Goal: Information Seeking & Learning: Learn about a topic

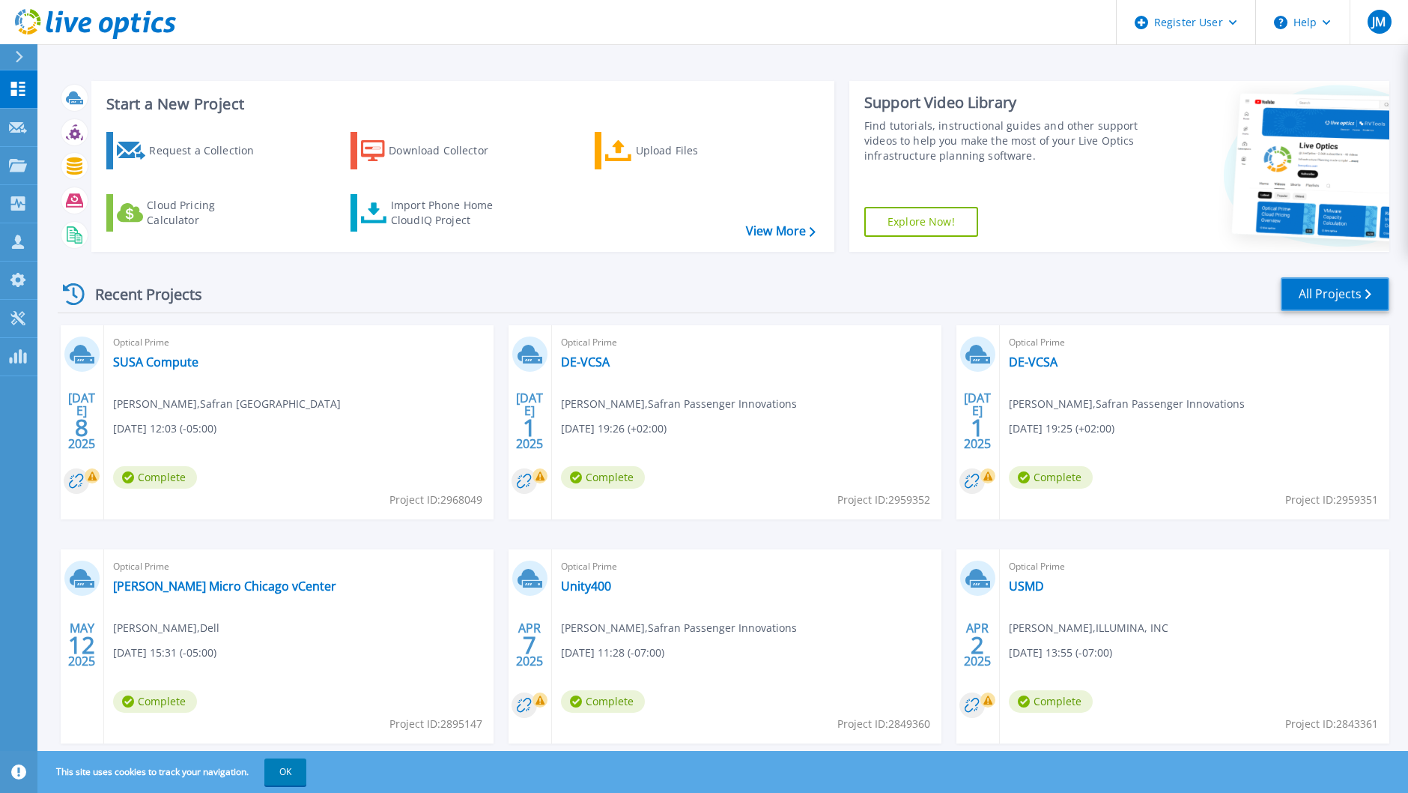
click at [1358, 298] on link "All Projects" at bounding box center [1335, 294] width 109 height 34
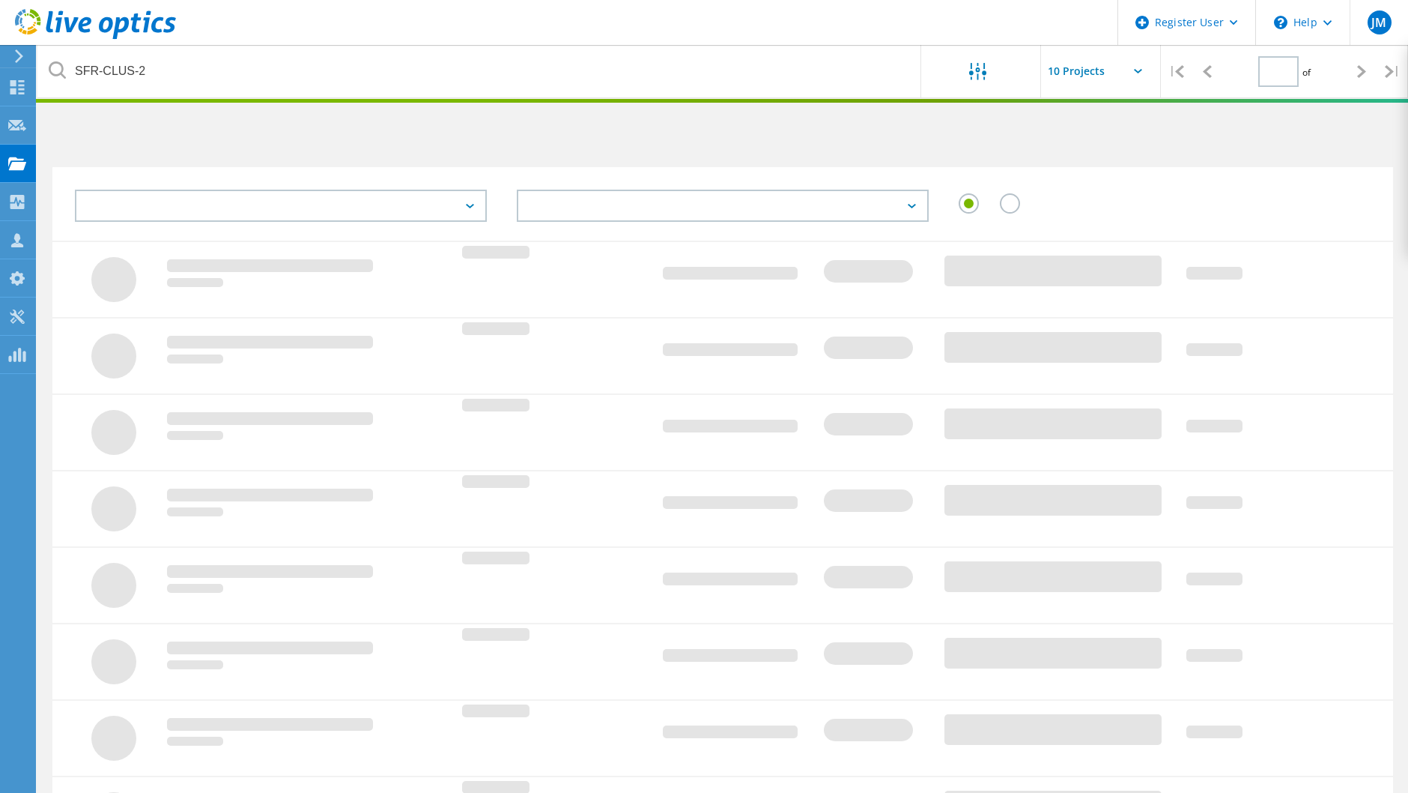
type input "1"
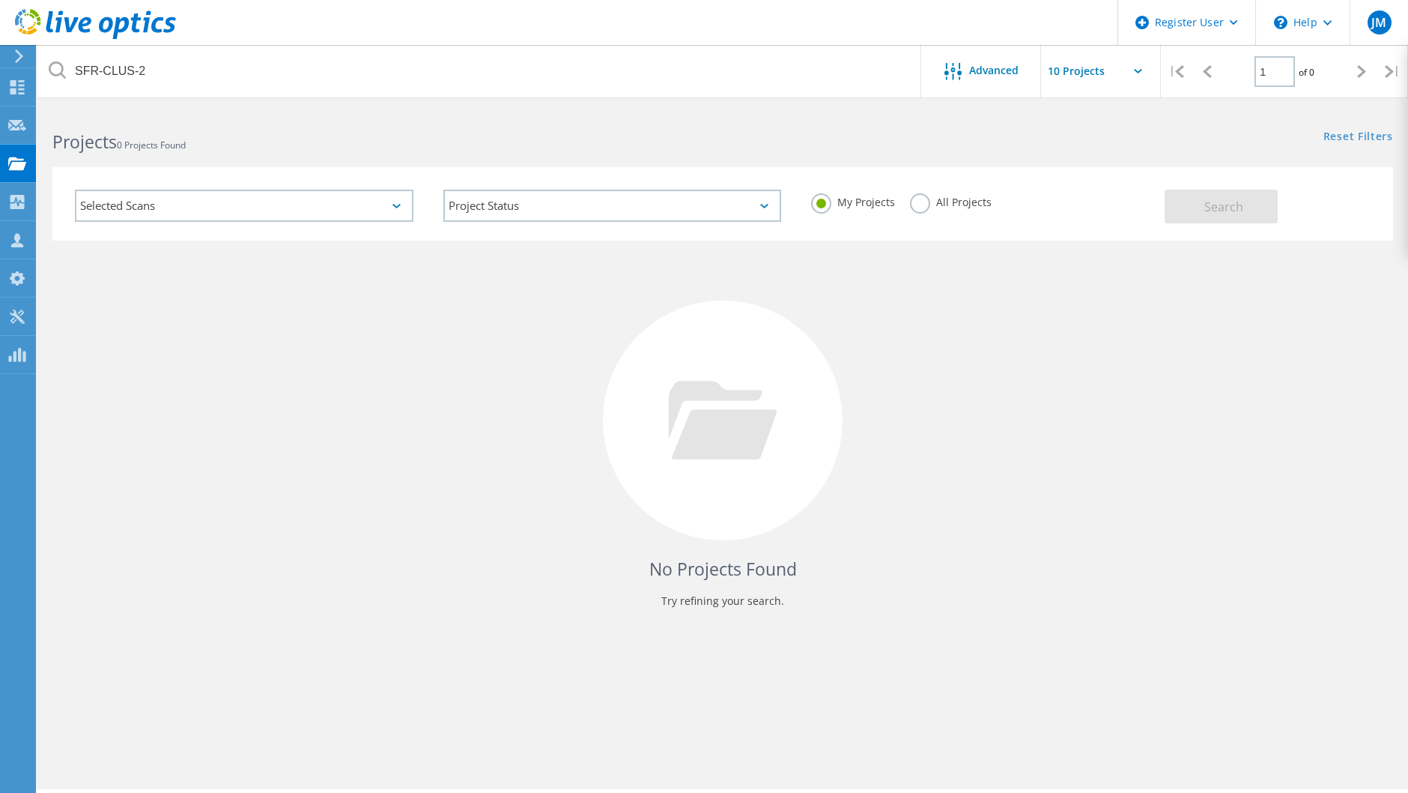
click at [931, 208] on div "All Projects" at bounding box center [951, 204] width 82 height 22
click at [922, 199] on label "All Projects" at bounding box center [951, 200] width 82 height 14
click at [0, 0] on input "All Projects" at bounding box center [0, 0] width 0 height 0
click at [1232, 212] on span "Search" at bounding box center [1224, 207] width 39 height 16
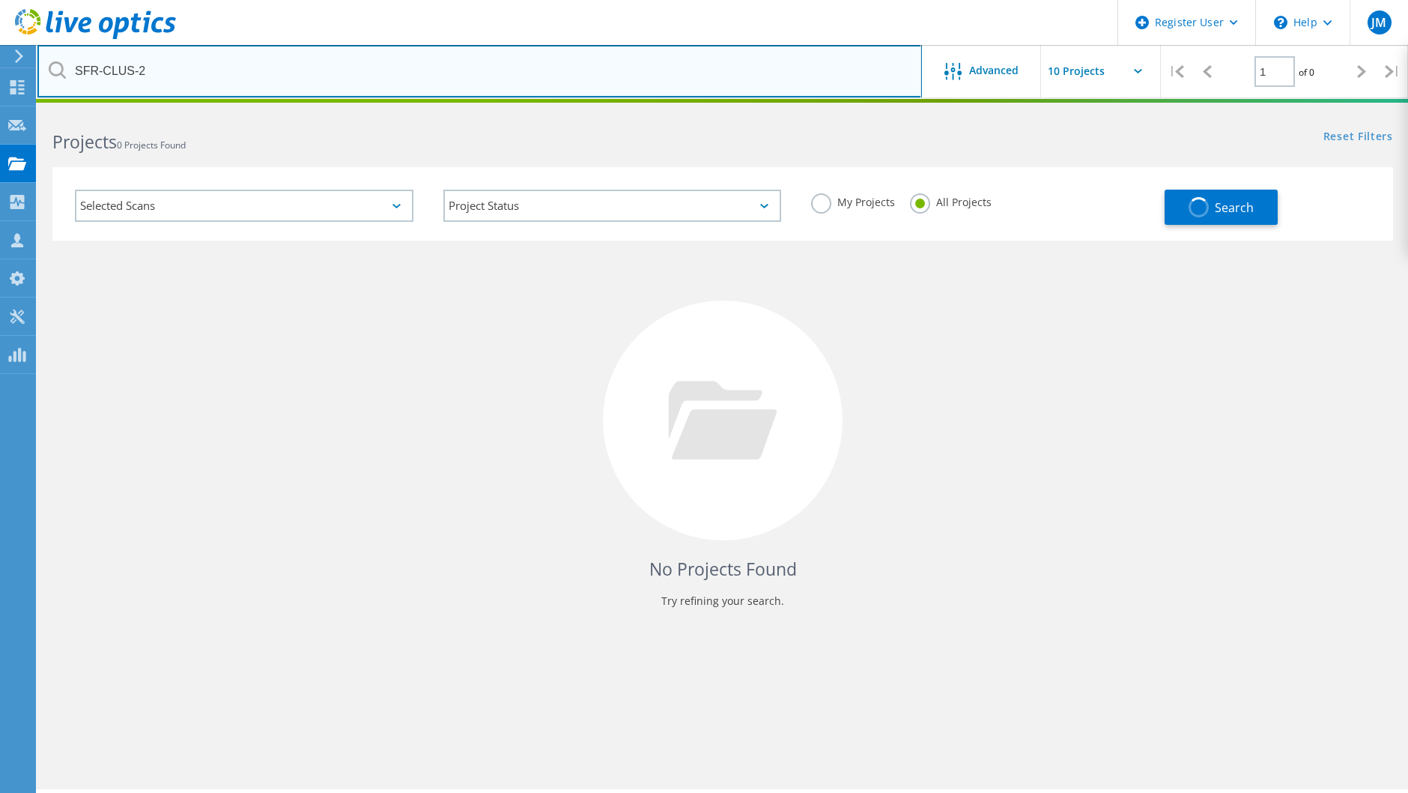
click at [559, 72] on input "SFR-CLUS-2" at bounding box center [479, 71] width 885 height 52
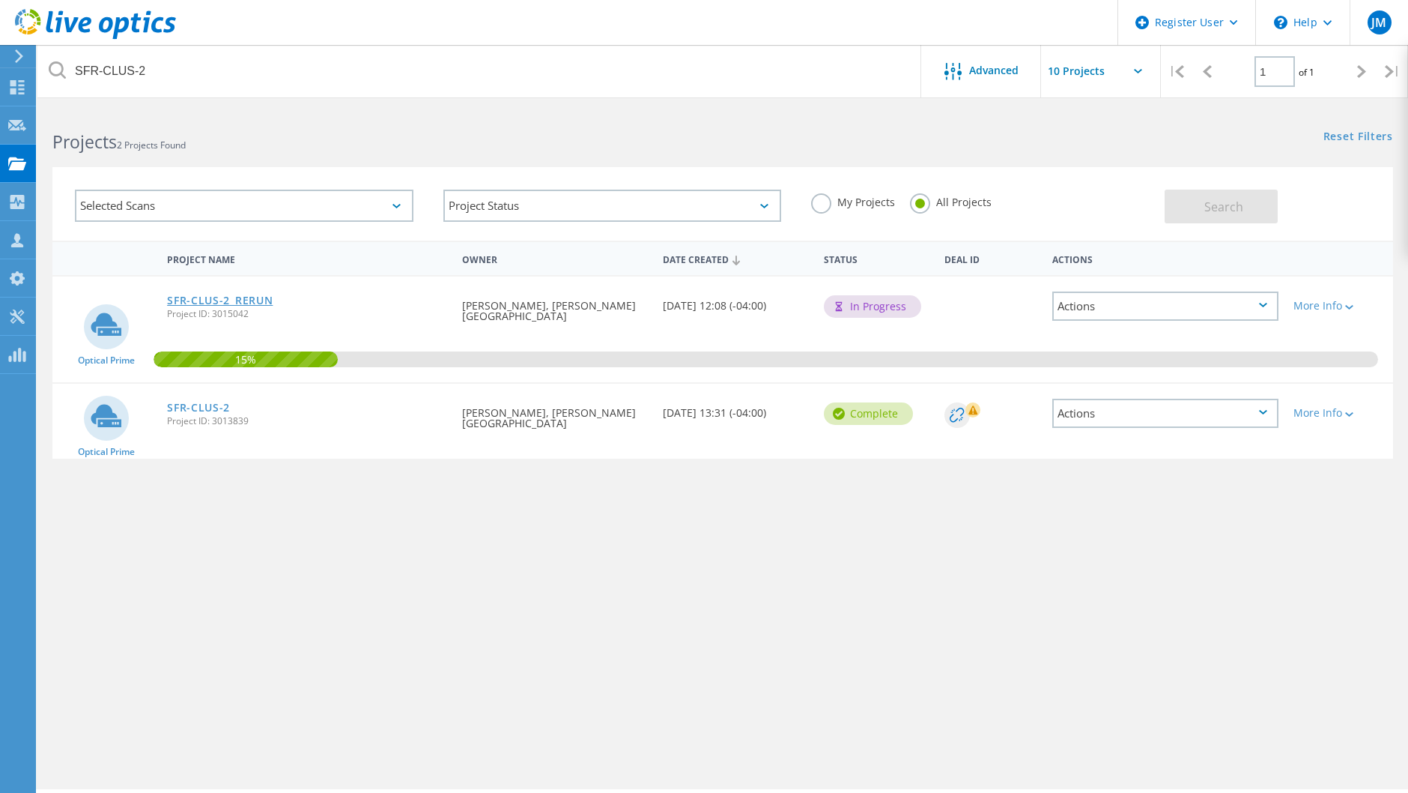
click at [266, 298] on link "SFR-CLUS-2_RERUN" at bounding box center [220, 300] width 106 height 10
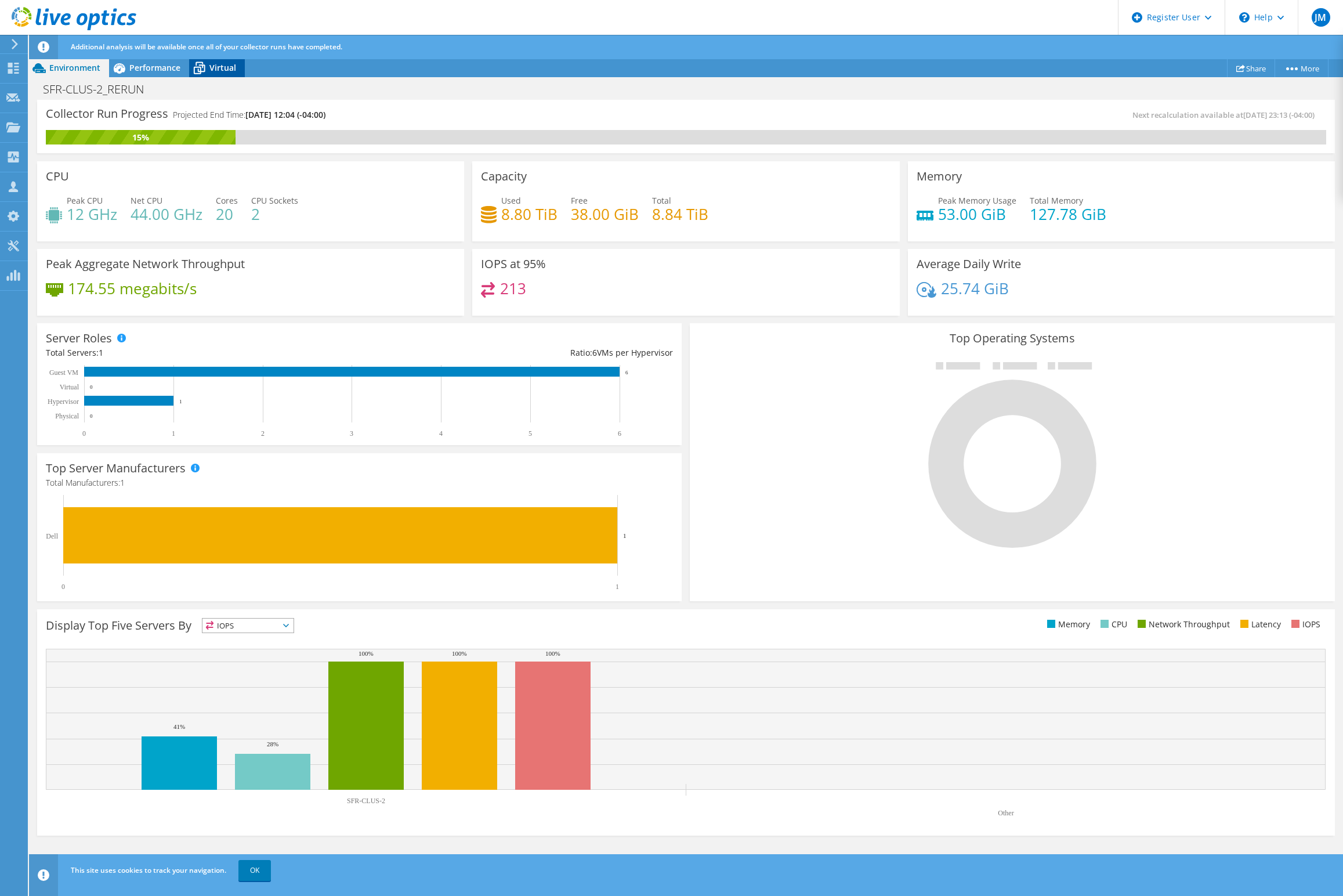
click at [221, 66] on span "Virtual" at bounding box center [222, 67] width 26 height 11
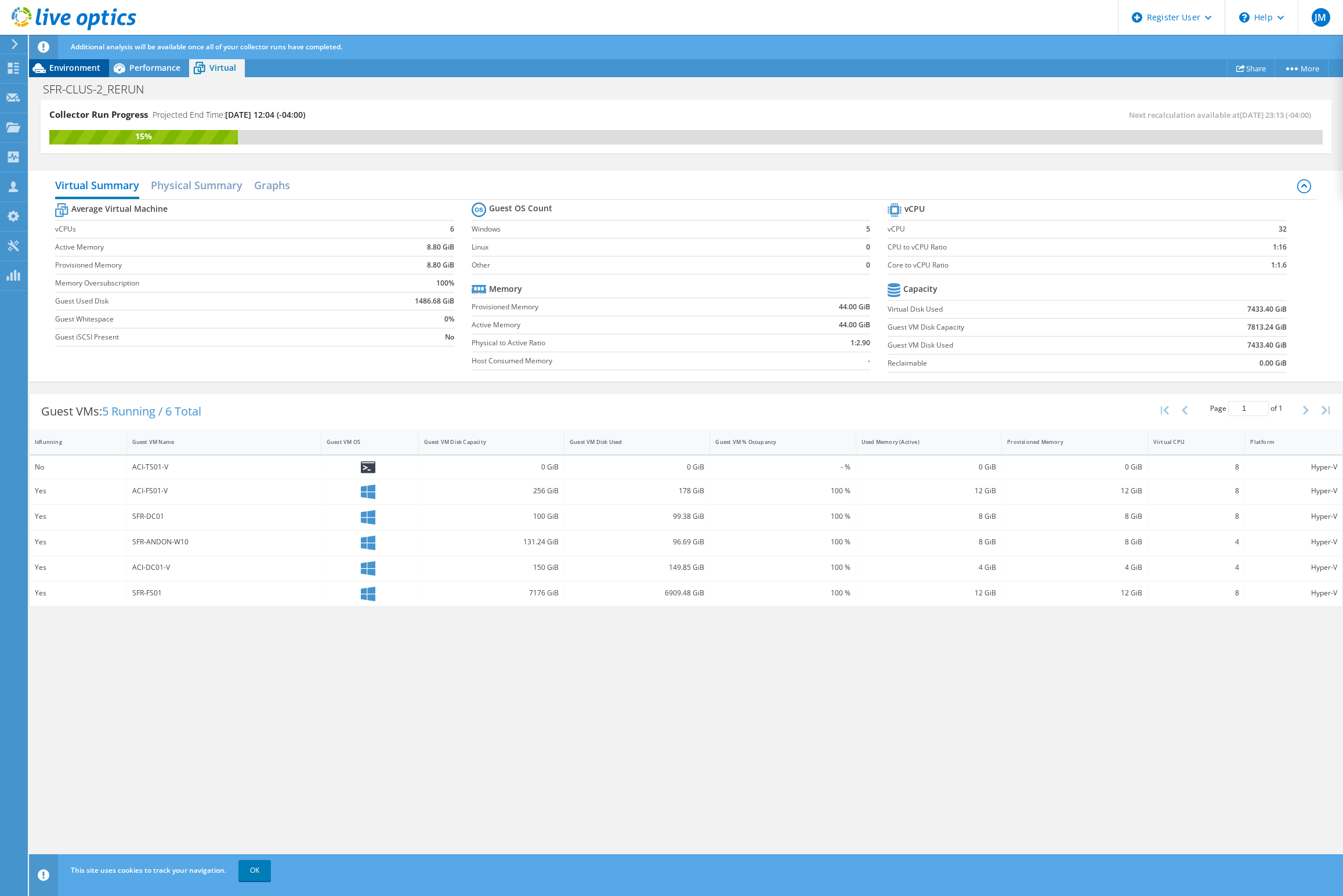
click at [87, 64] on span "Environment" at bounding box center [75, 67] width 51 height 11
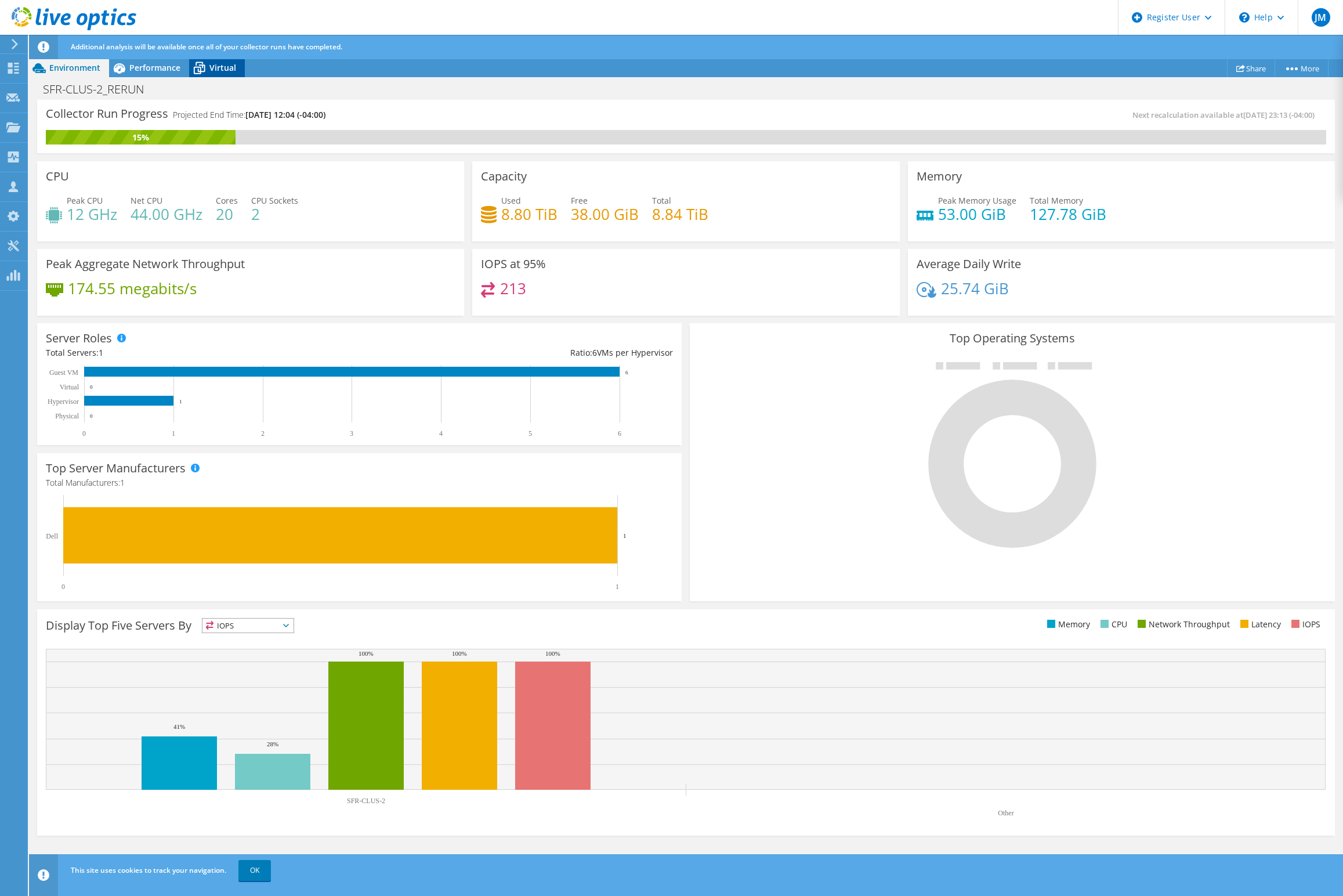
click at [214, 72] on span "Virtual" at bounding box center [222, 67] width 26 height 11
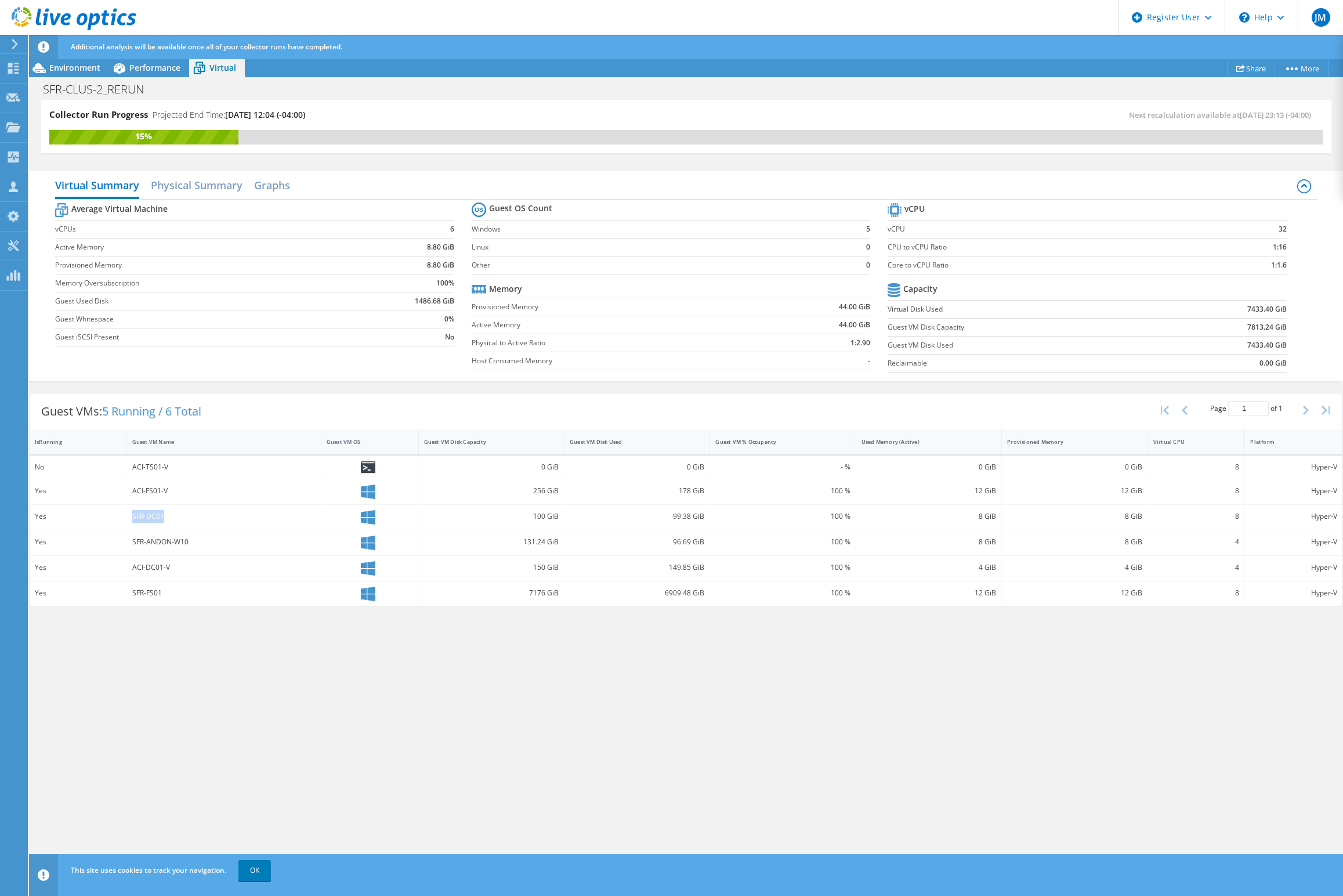
drag, startPoint x: 183, startPoint y: 523, endPoint x: 84, endPoint y: 509, distance: 100.0
click at [84, 509] on div "Yes SFR-DC01 100 GiB 99.38 GiB 100 % 8 GiB 8 GiB 8 Hyper-V" at bounding box center [685, 517] width 1313 height 25
drag, startPoint x: 84, startPoint y: 509, endPoint x: 128, endPoint y: 467, distance: 60.8
click at [128, 467] on div "ACI-TS01-V" at bounding box center [224, 467] width 194 height 23
drag, startPoint x: 128, startPoint y: 467, endPoint x: 147, endPoint y: 543, distance: 78.3
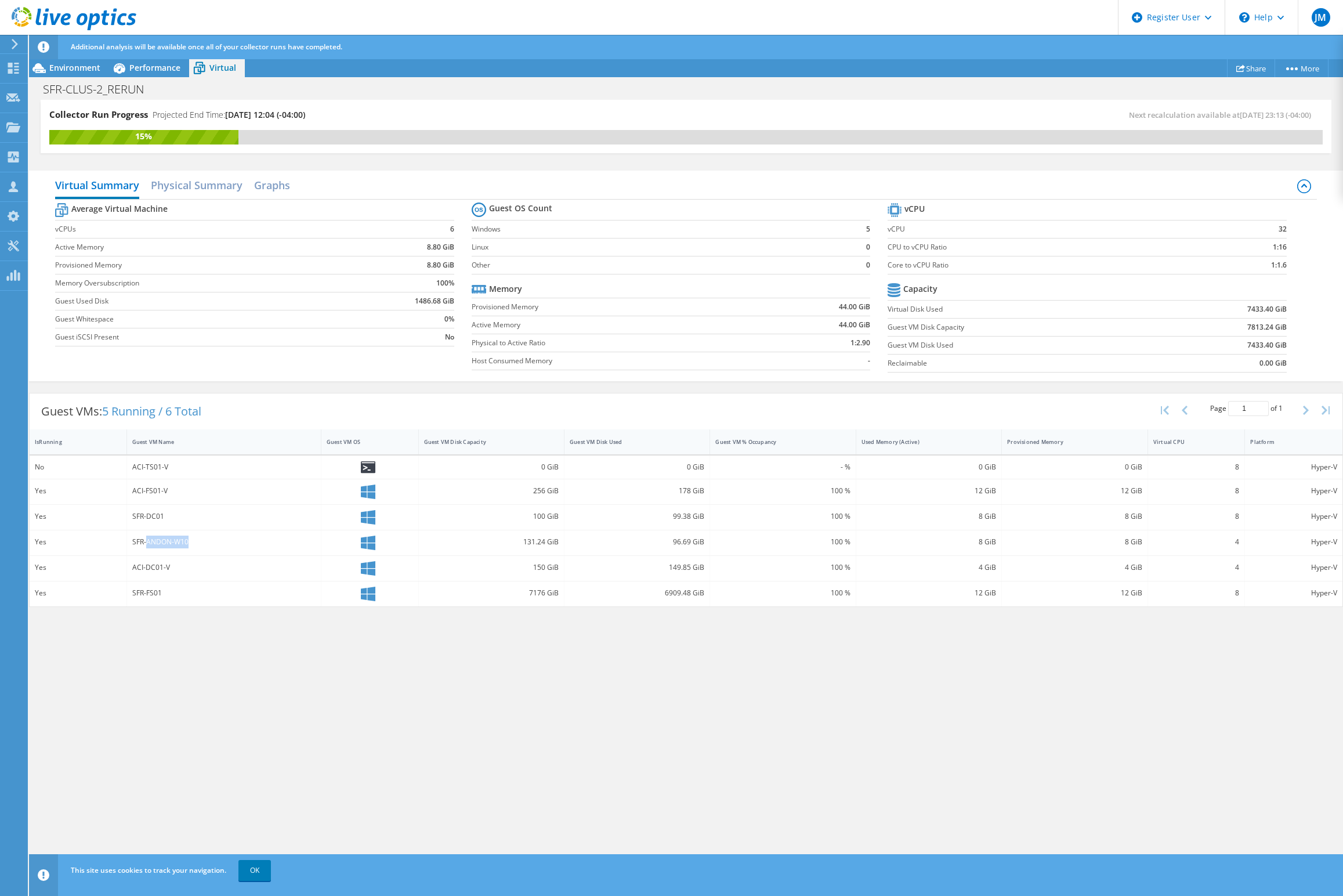
click at [147, 543] on div "SFR-ANDON-W10" at bounding box center [224, 542] width 184 height 12
drag, startPoint x: 147, startPoint y: 543, endPoint x: 184, endPoint y: 572, distance: 47.0
click at [184, 572] on div "ACI-DC01-V" at bounding box center [224, 567] width 184 height 12
drag, startPoint x: 216, startPoint y: 565, endPoint x: 61, endPoint y: 461, distance: 186.7
click at [46, 459] on div "No ACI-TS01-V 0 GiB 0 GiB - % 0 GiB 0 GiB 8 Hyper-V Yes ACI-FS01-V 256 GiB 178 …" at bounding box center [685, 530] width 1313 height 151
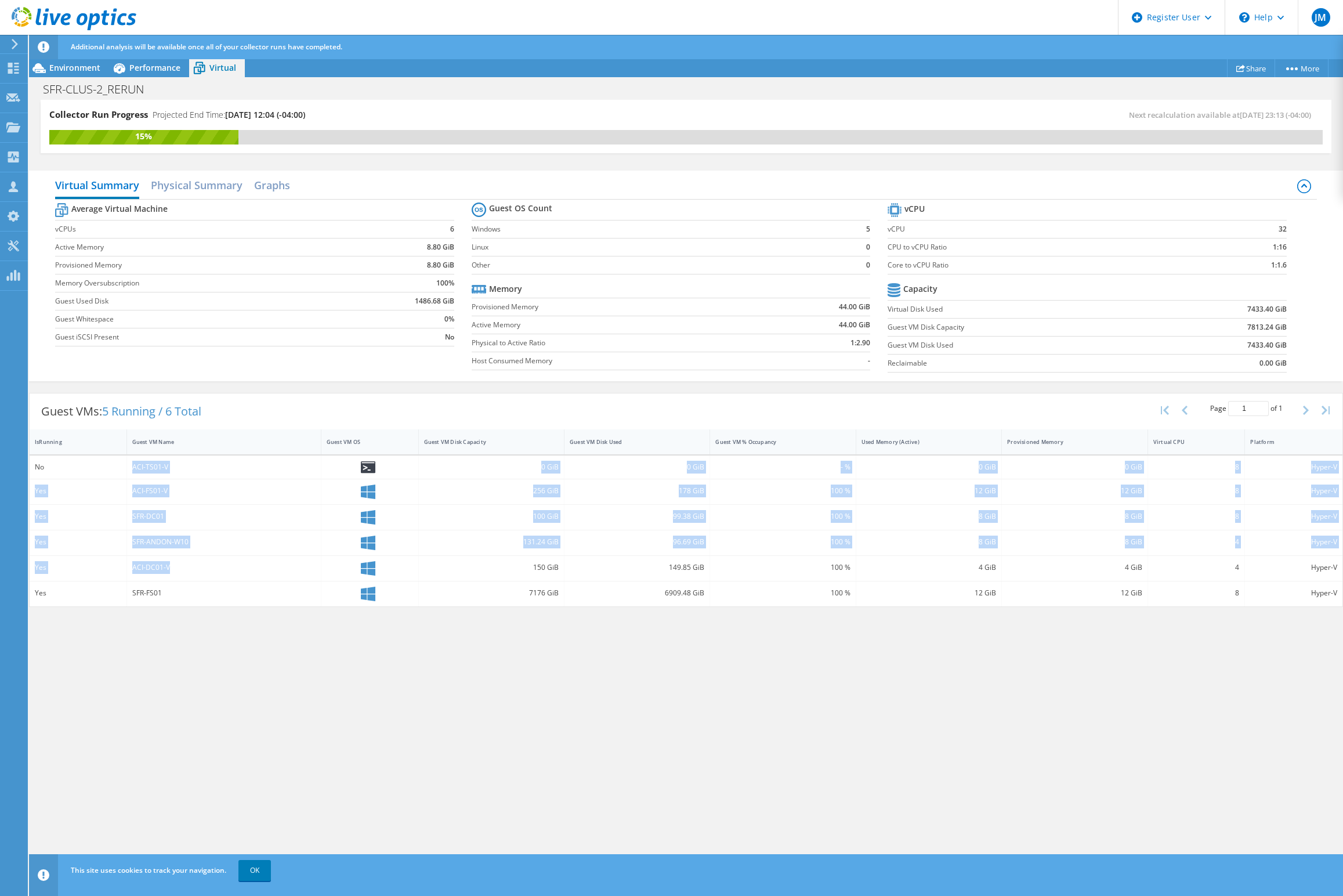
drag, startPoint x: 61, startPoint y: 461, endPoint x: 161, endPoint y: 467, distance: 100.2
click at [161, 466] on div "ACI-TS01-V" at bounding box center [224, 467] width 184 height 12
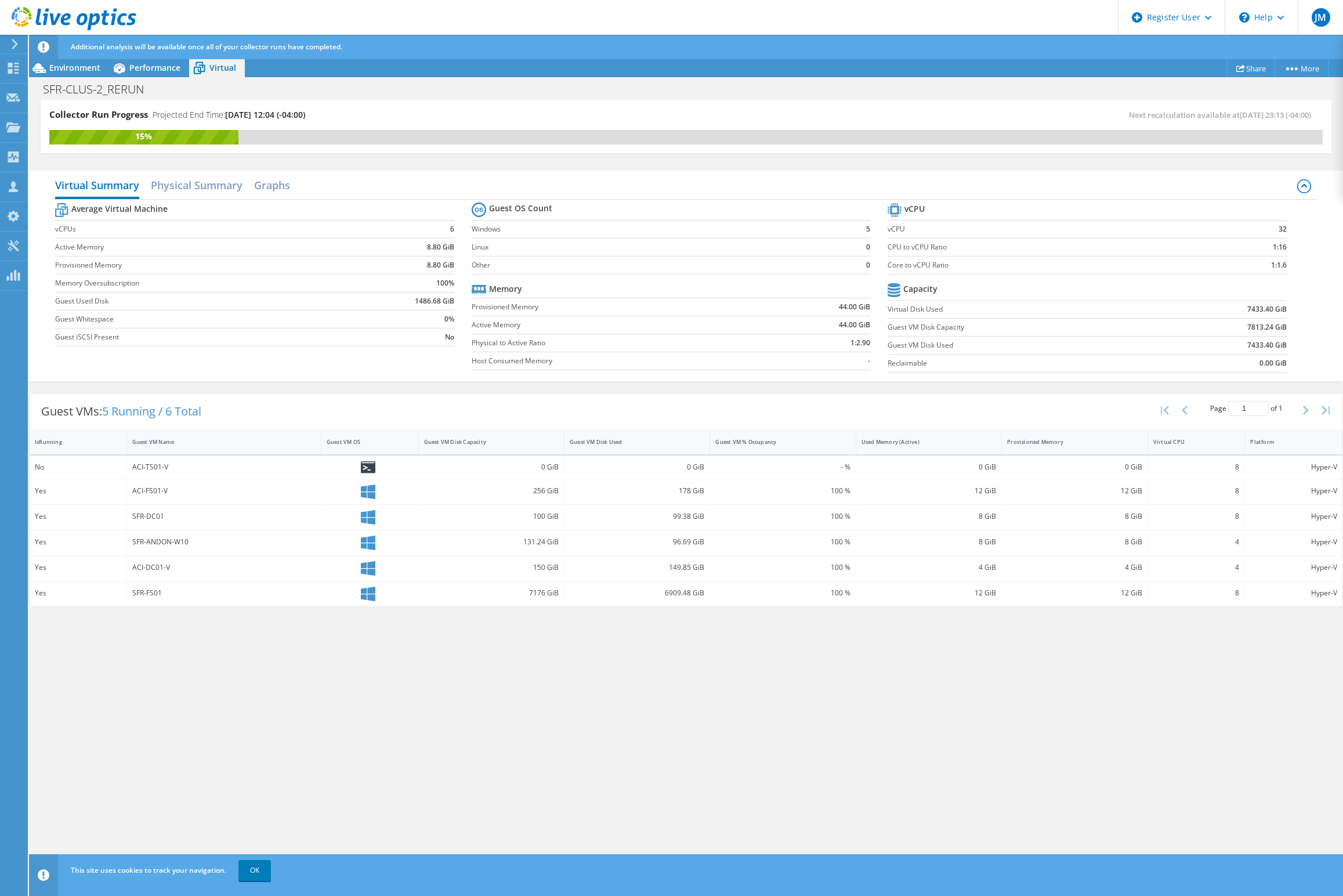
drag, startPoint x: 168, startPoint y: 492, endPoint x: 160, endPoint y: 482, distance: 12.8
click at [167, 489] on div "ACI-FS01-V" at bounding box center [224, 491] width 184 height 12
click at [156, 492] on div "ACI-FS01-V" at bounding box center [224, 491] width 184 height 12
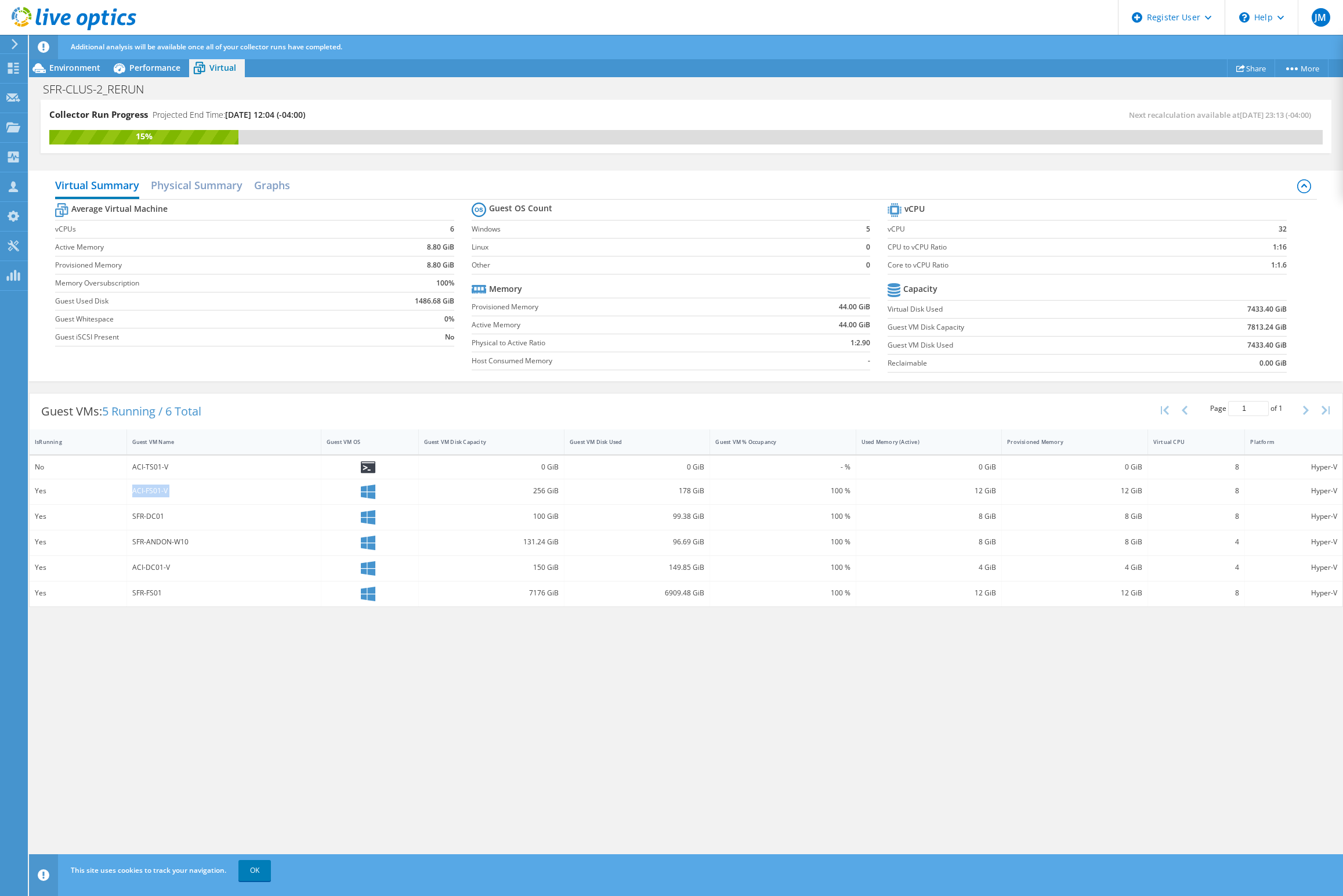
copy div "ACI-FS01-V"
click at [536, 450] on div "Guest VM Disk Capacity" at bounding box center [484, 441] width 131 height 18
click at [683, 447] on div "Guest VM Disk Used" at bounding box center [630, 441] width 131 height 18
click at [193, 503] on div "SFR-ANDON-W10" at bounding box center [224, 492] width 194 height 25
click at [682, 495] on div "96.69 GiB" at bounding box center [637, 491] width 135 height 12
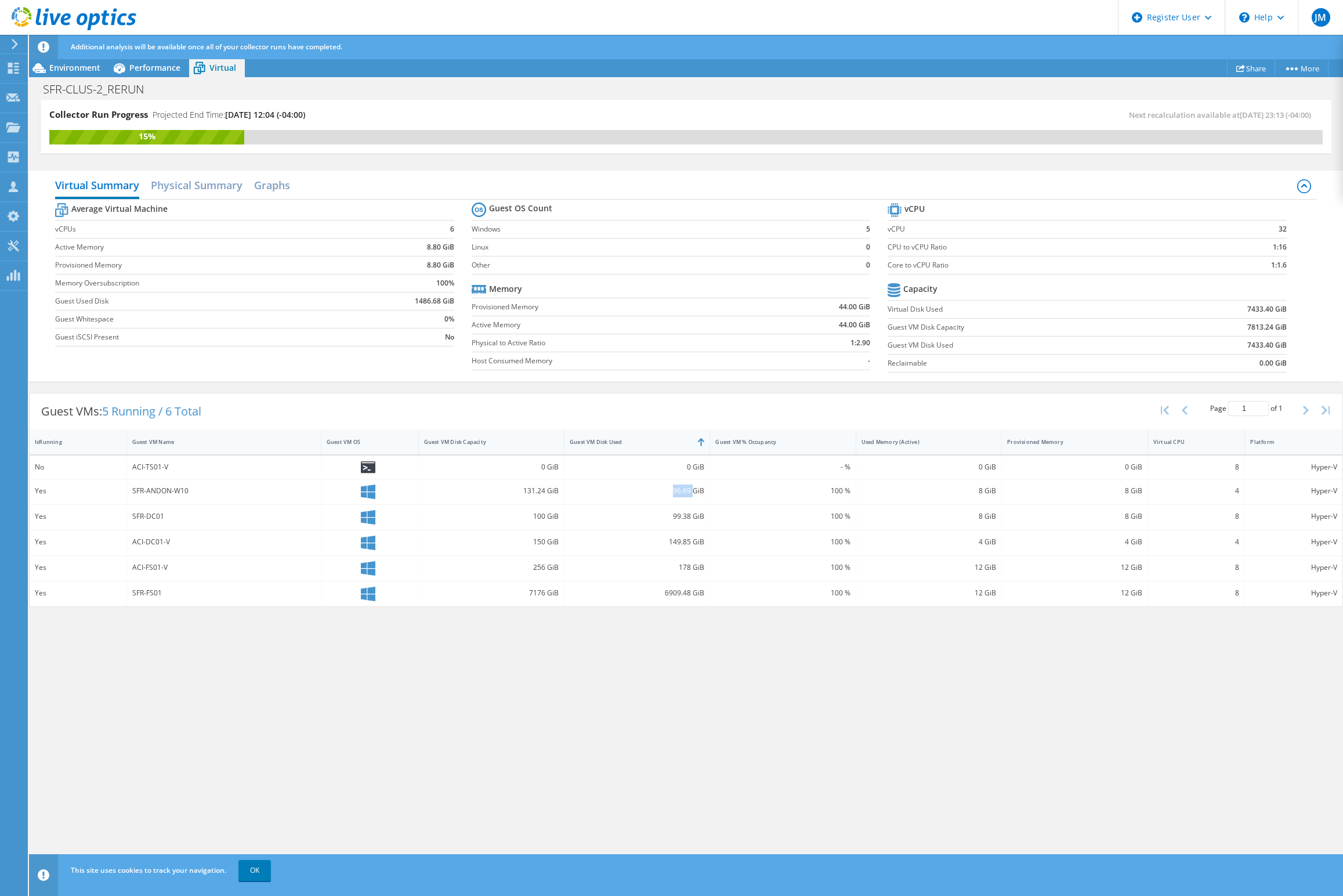
click at [682, 495] on div "96.69 GiB" at bounding box center [637, 491] width 135 height 12
